Goal: Transaction & Acquisition: Purchase product/service

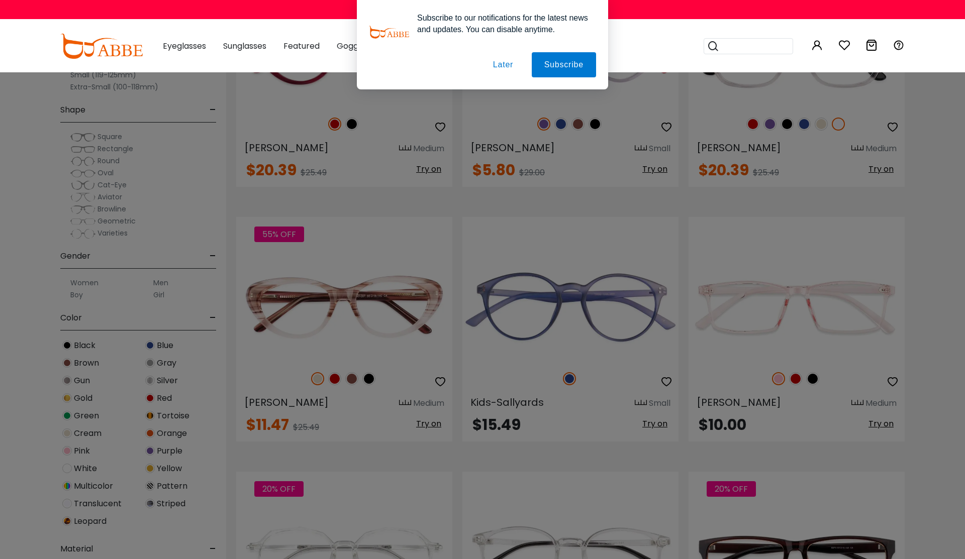
scroll to position [1810, 0]
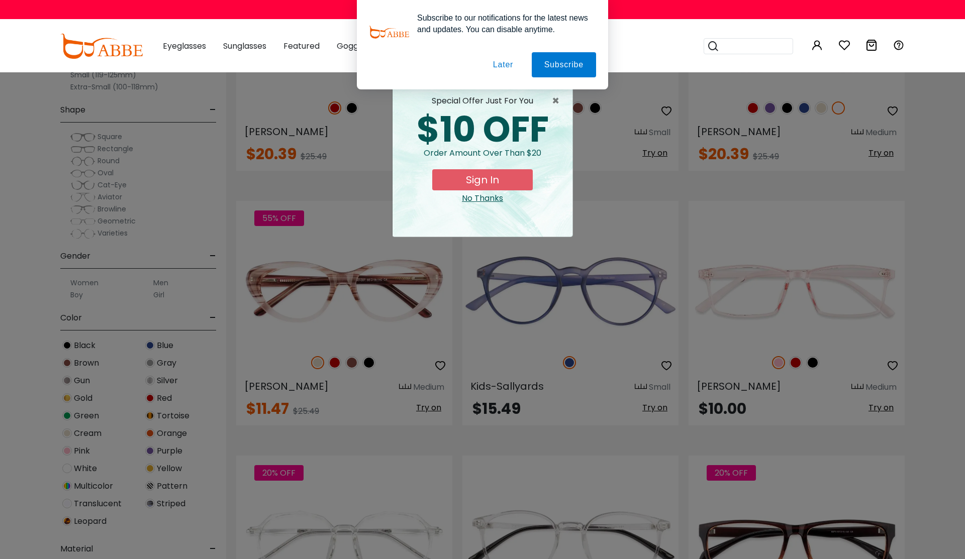
click at [491, 201] on div "No Thanks" at bounding box center [483, 199] width 164 height 12
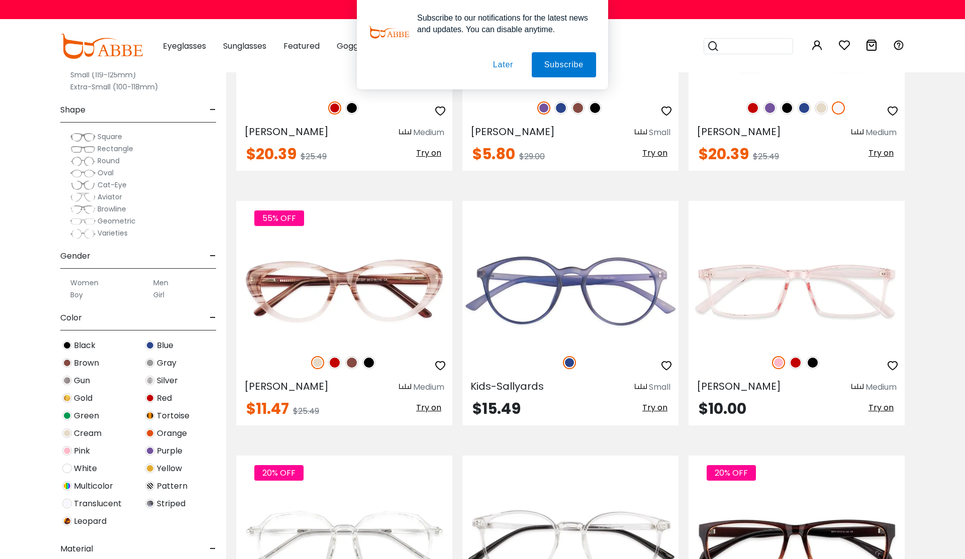
click at [504, 69] on button "Later" at bounding box center [503, 64] width 45 height 25
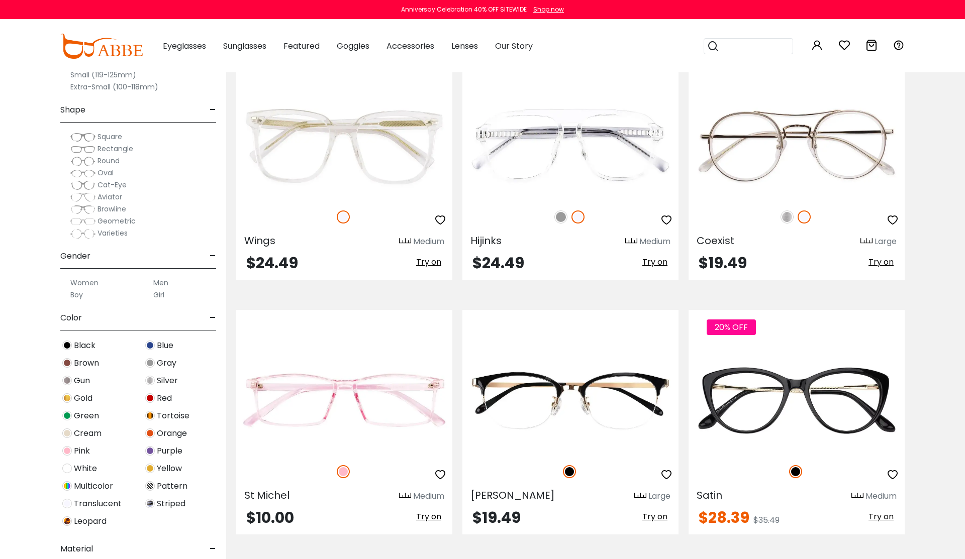
scroll to position [3237, 0]
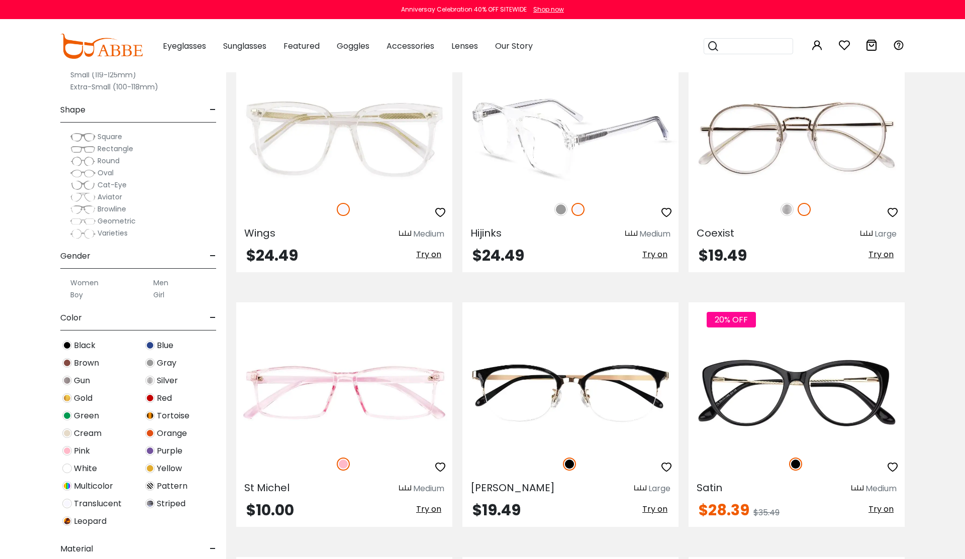
click at [559, 212] on img at bounding box center [560, 209] width 13 height 13
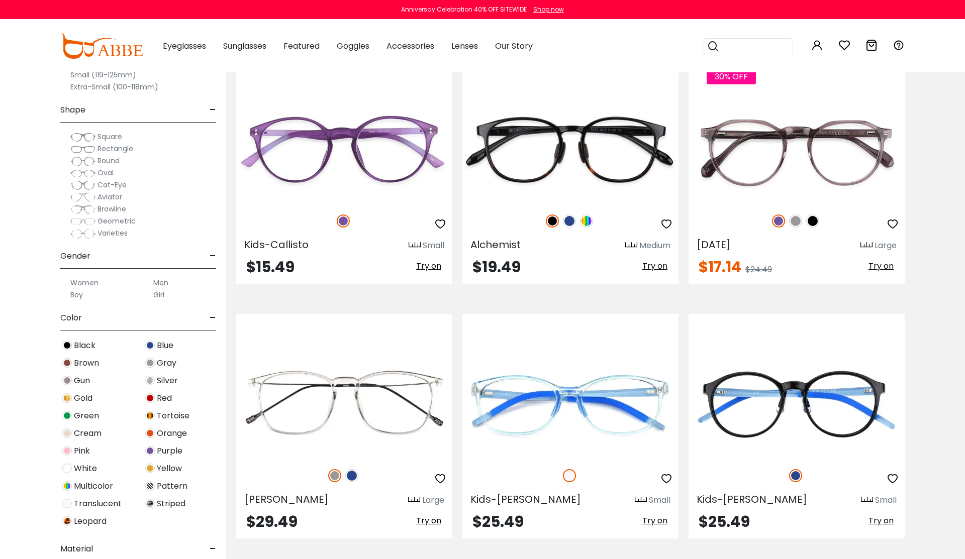
scroll to position [2714, 0]
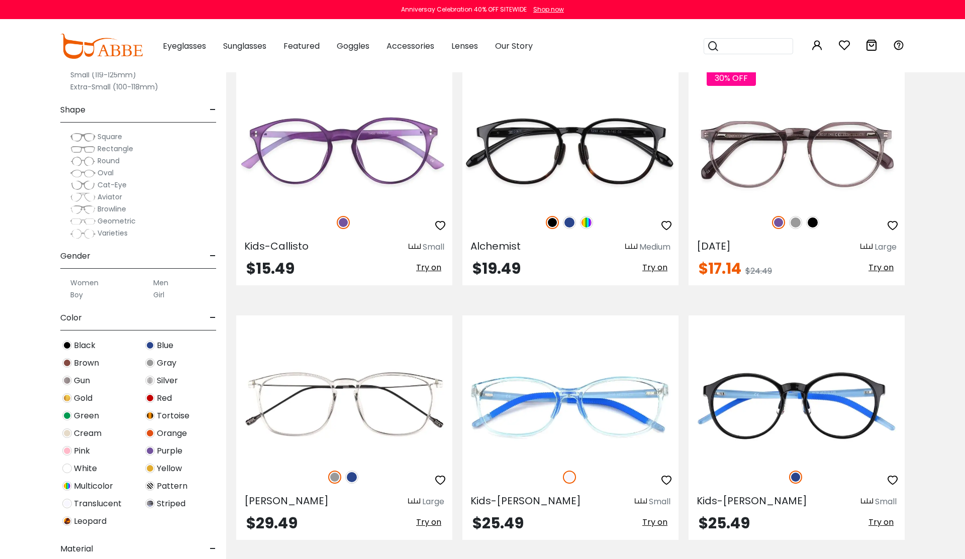
click at [161, 282] on label "Men" at bounding box center [160, 283] width 15 height 12
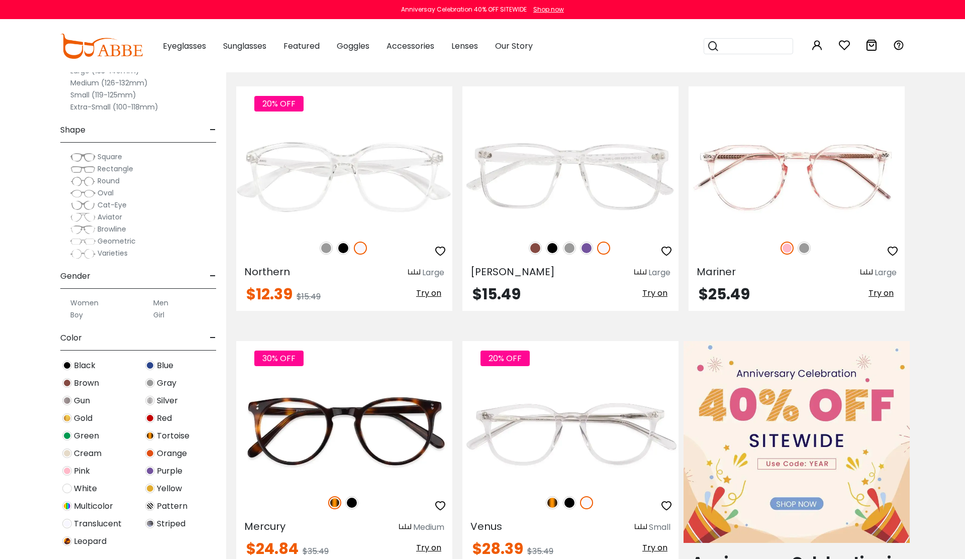
scroll to position [362, 0]
click at [114, 216] on span "Aviator" at bounding box center [110, 217] width 25 height 10
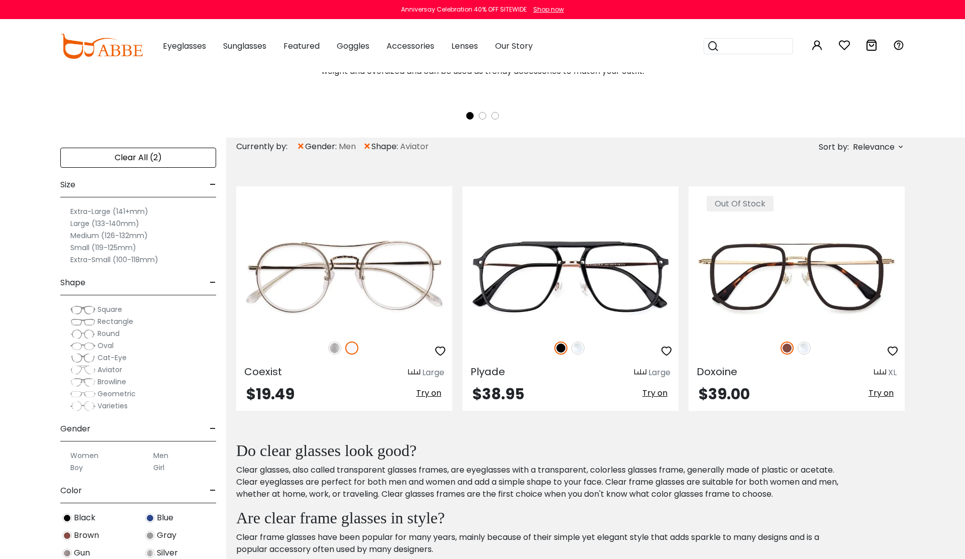
scroll to position [281, 0]
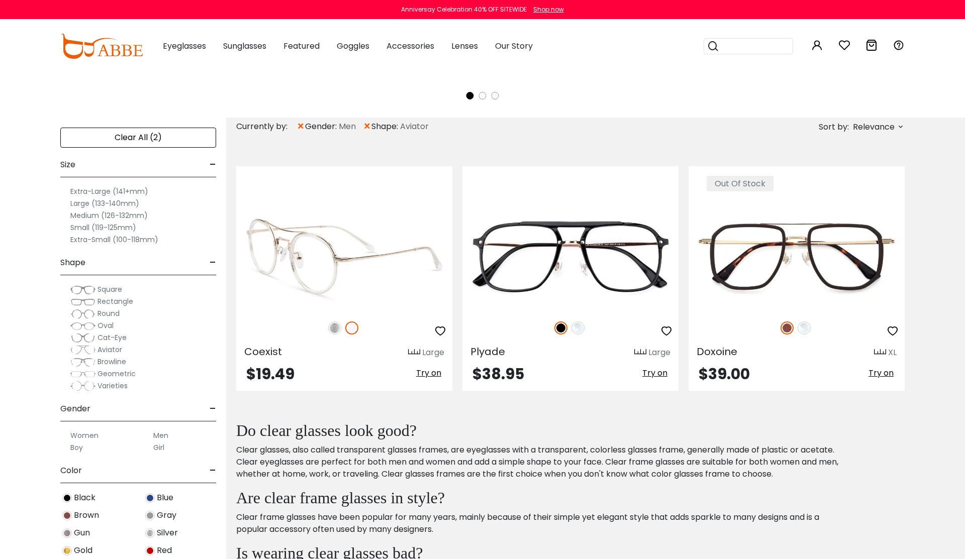
click at [332, 334] on div at bounding box center [344, 328] width 216 height 21
click at [332, 332] on img at bounding box center [334, 328] width 13 height 13
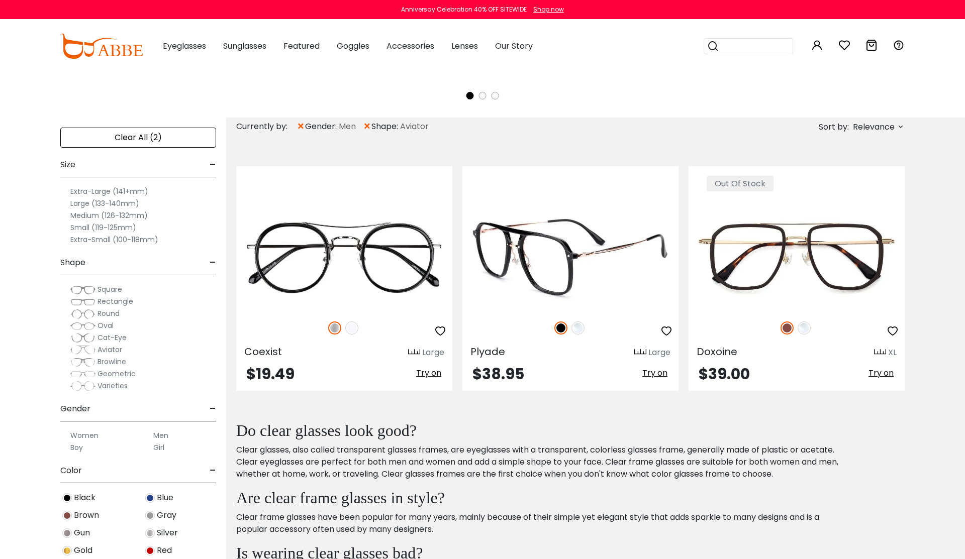
click at [579, 330] on img at bounding box center [578, 328] width 13 height 13
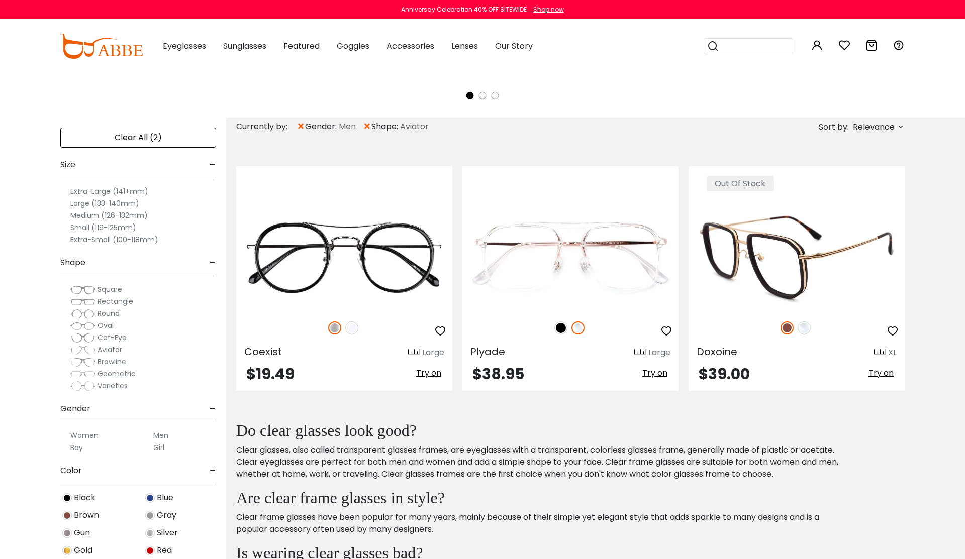
click at [806, 330] on img at bounding box center [804, 328] width 13 height 13
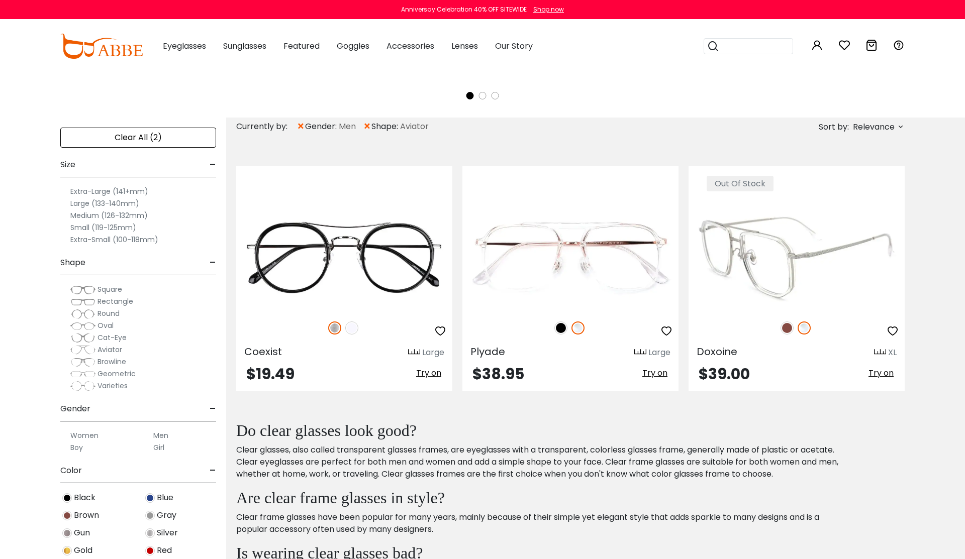
click at [769, 263] on img at bounding box center [797, 257] width 216 height 108
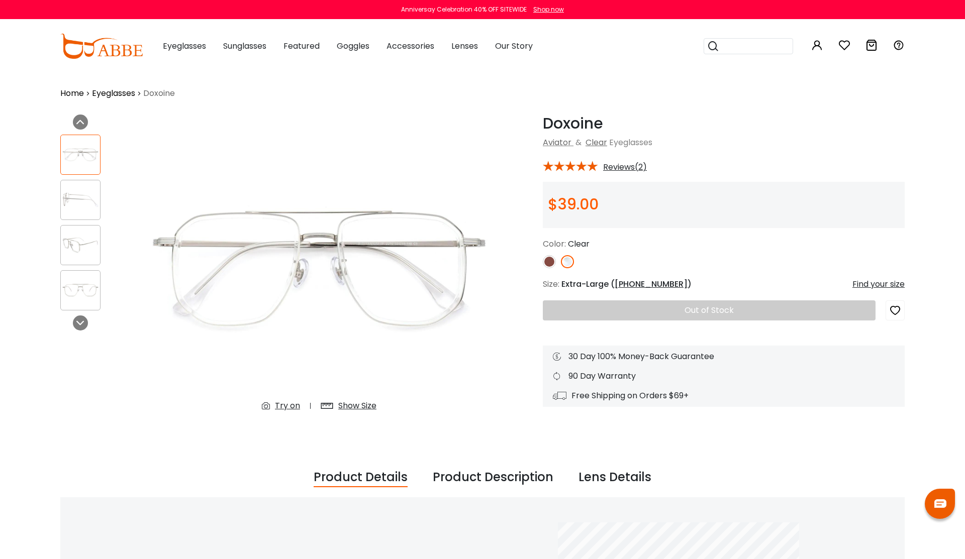
click at [81, 208] on img at bounding box center [80, 200] width 39 height 20
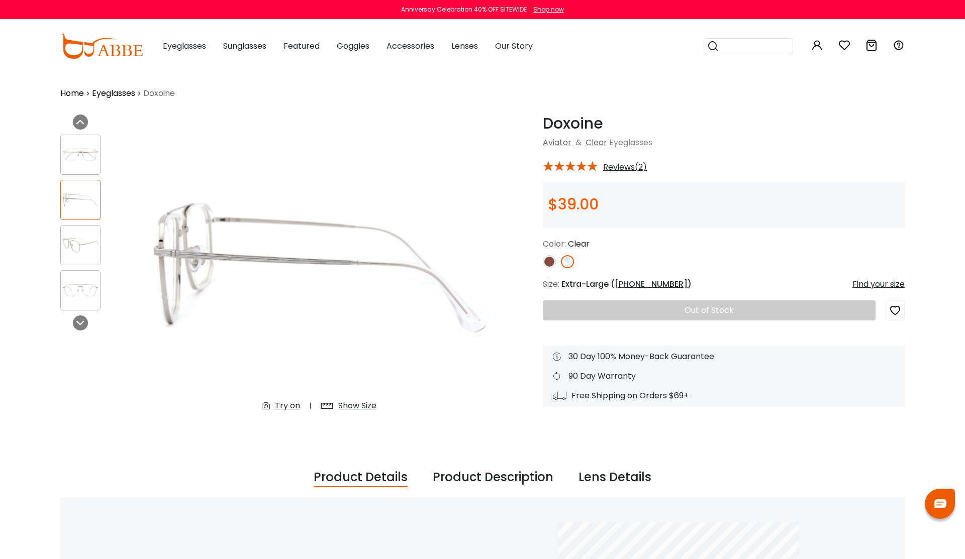
click at [80, 236] on img at bounding box center [80, 245] width 39 height 20
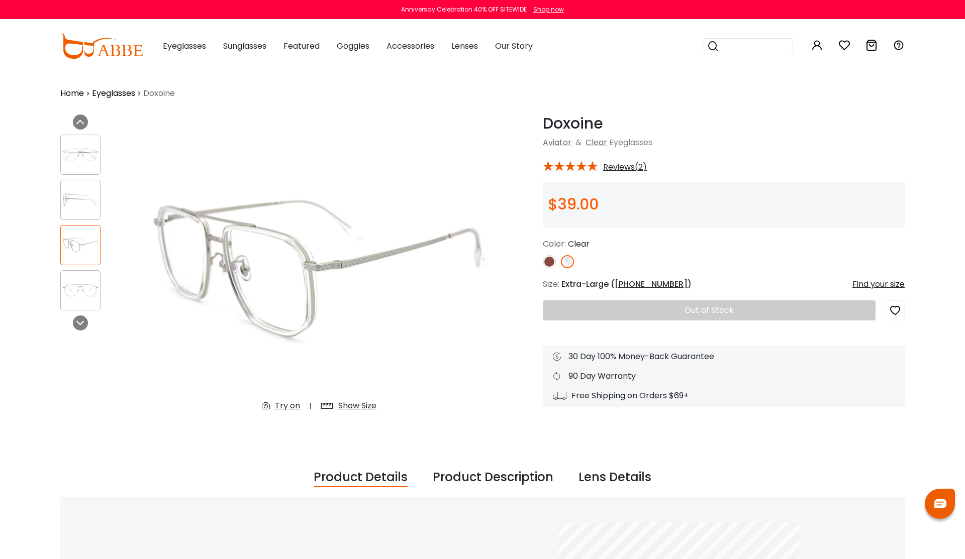
click at [85, 280] on img at bounding box center [80, 290] width 39 height 20
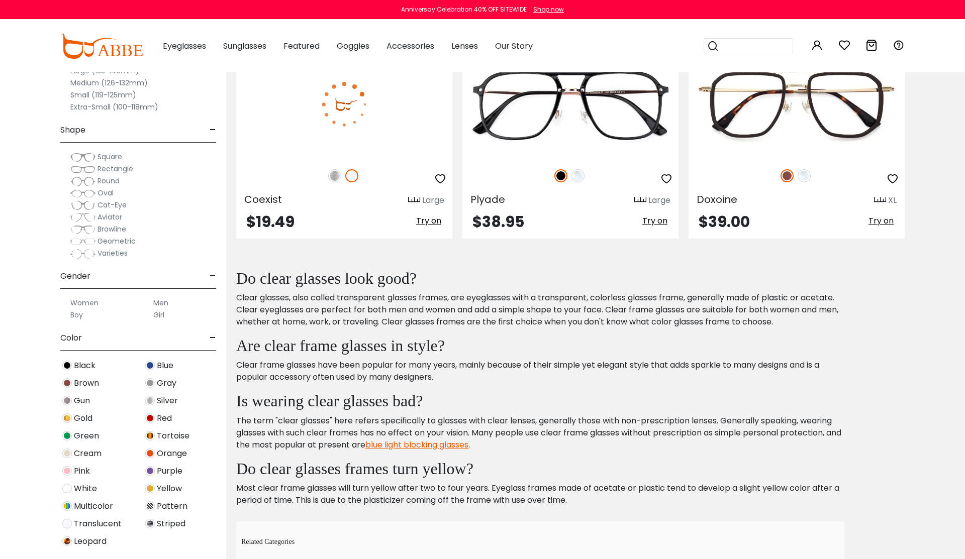
scroll to position [281, 0]
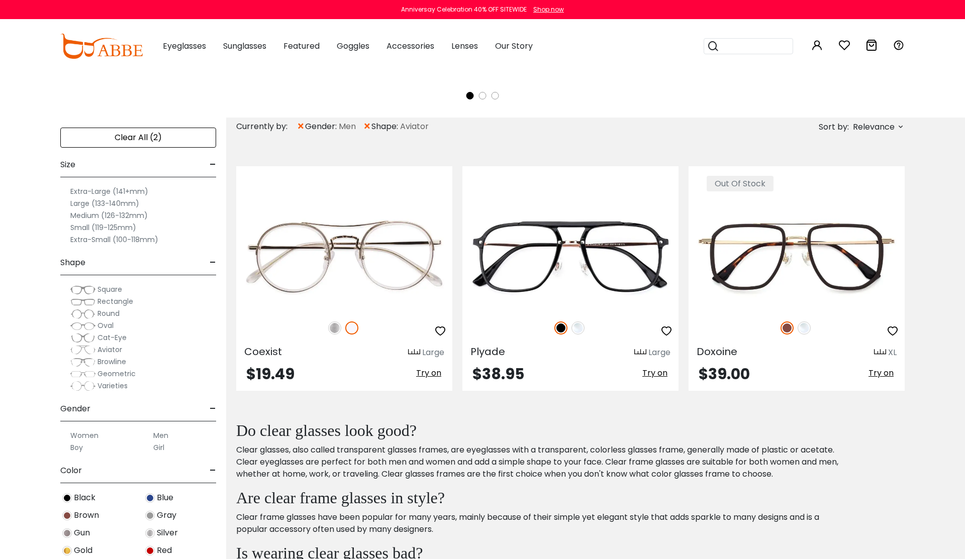
click at [29, 440] on div "Clear All (2) Size - Extra-Large (141+mm) Large (133-140mm) Medium (126-132mm) …" at bounding box center [113, 405] width 226 height 575
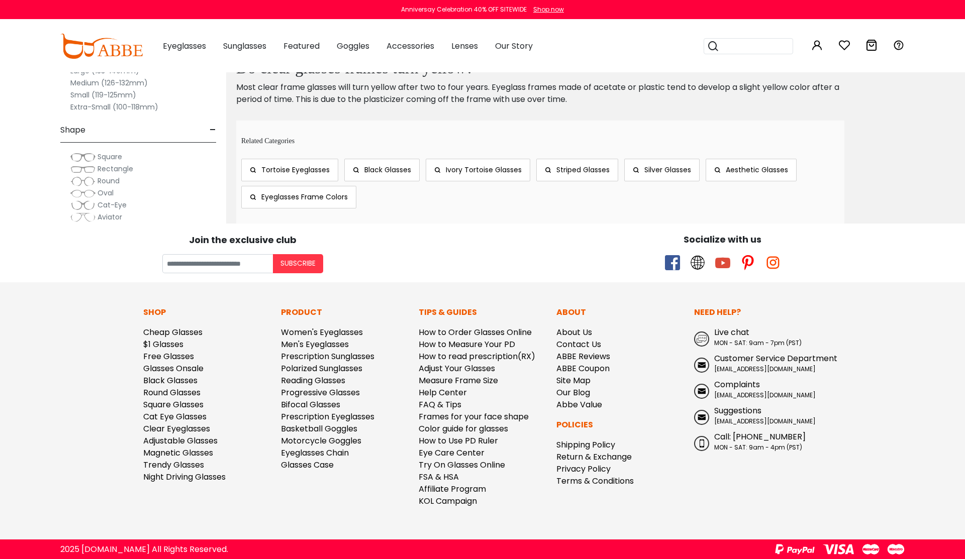
scroll to position [835, 0]
